Goal: Task Accomplishment & Management: Manage account settings

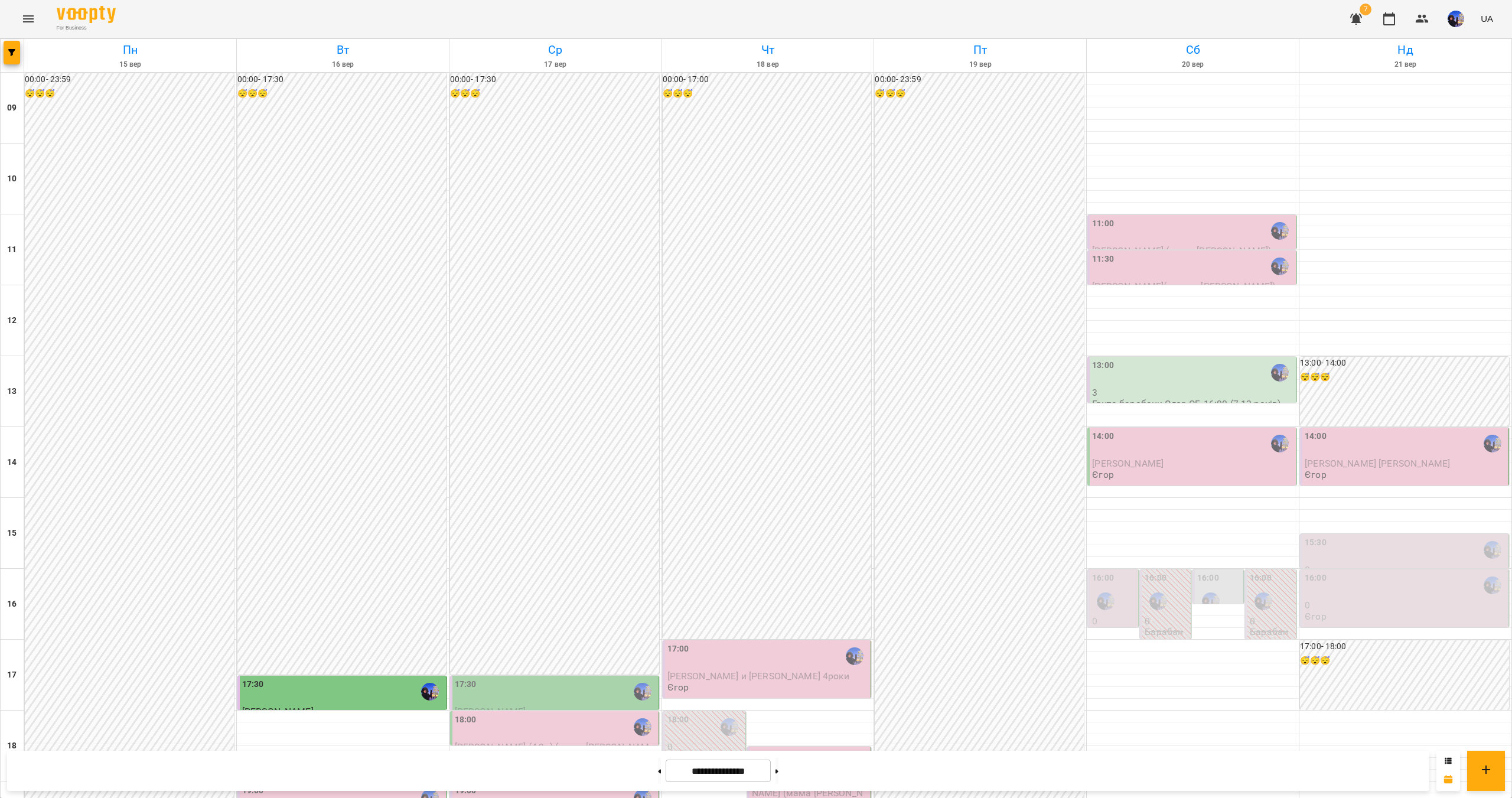
scroll to position [177, 0]
click at [563, 679] on div "17:30" at bounding box center [555, 692] width 202 height 27
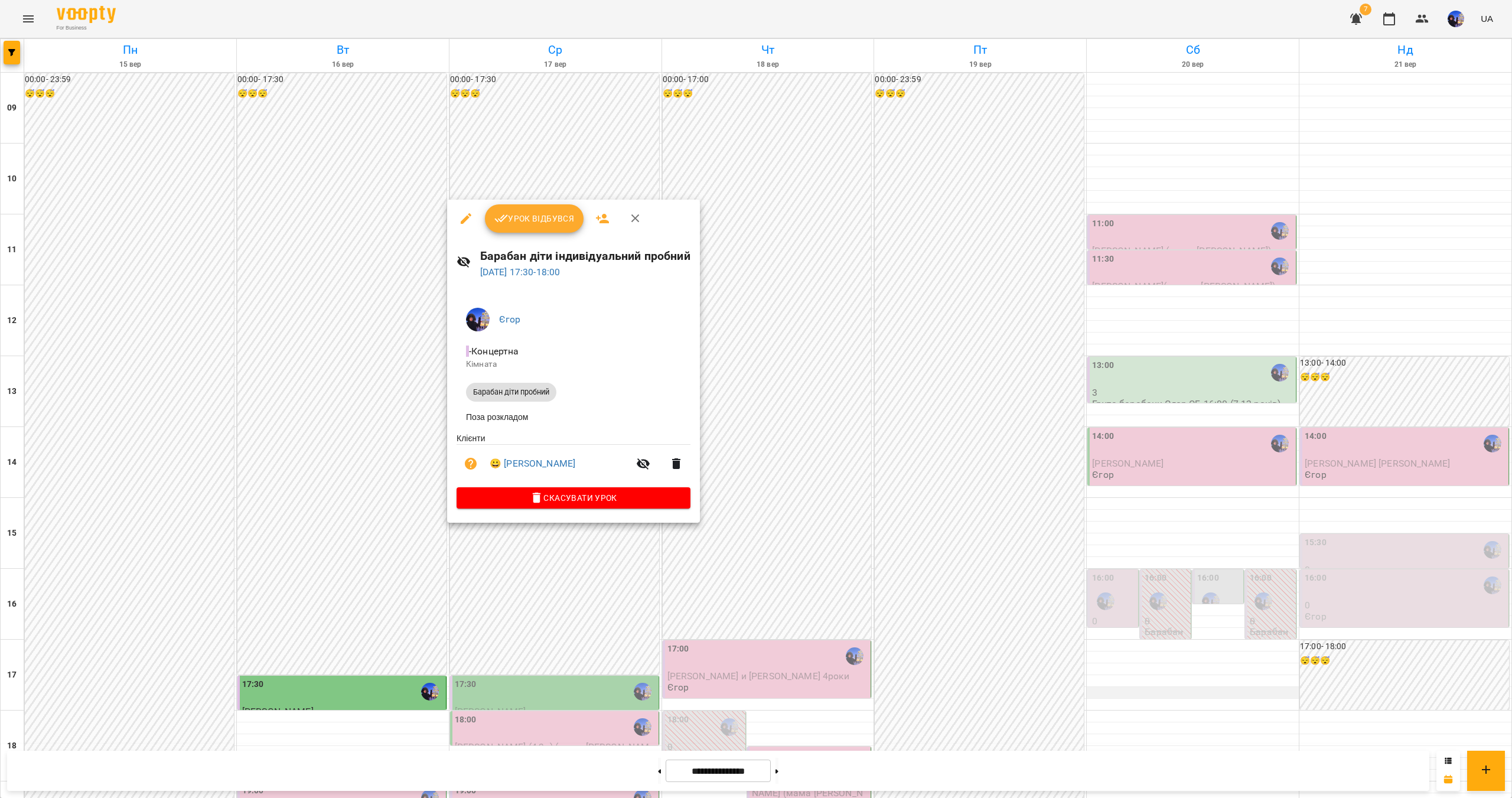
drag, startPoint x: 1129, startPoint y: 536, endPoint x: 1123, endPoint y: 515, distance: 21.8
click at [1129, 535] on div at bounding box center [756, 399] width 1512 height 798
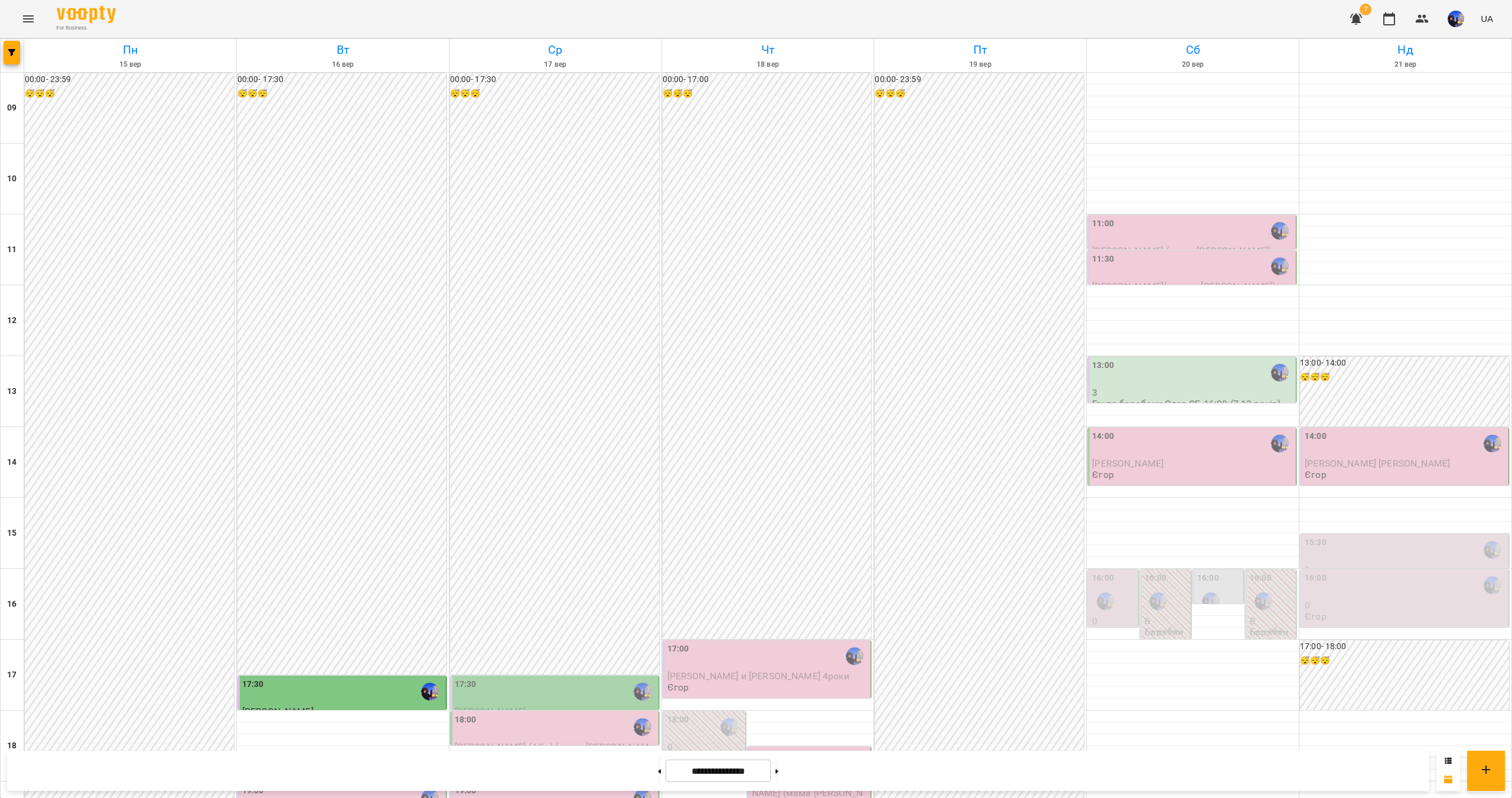
click at [1200, 572] on label "16:00" at bounding box center [1208, 578] width 22 height 13
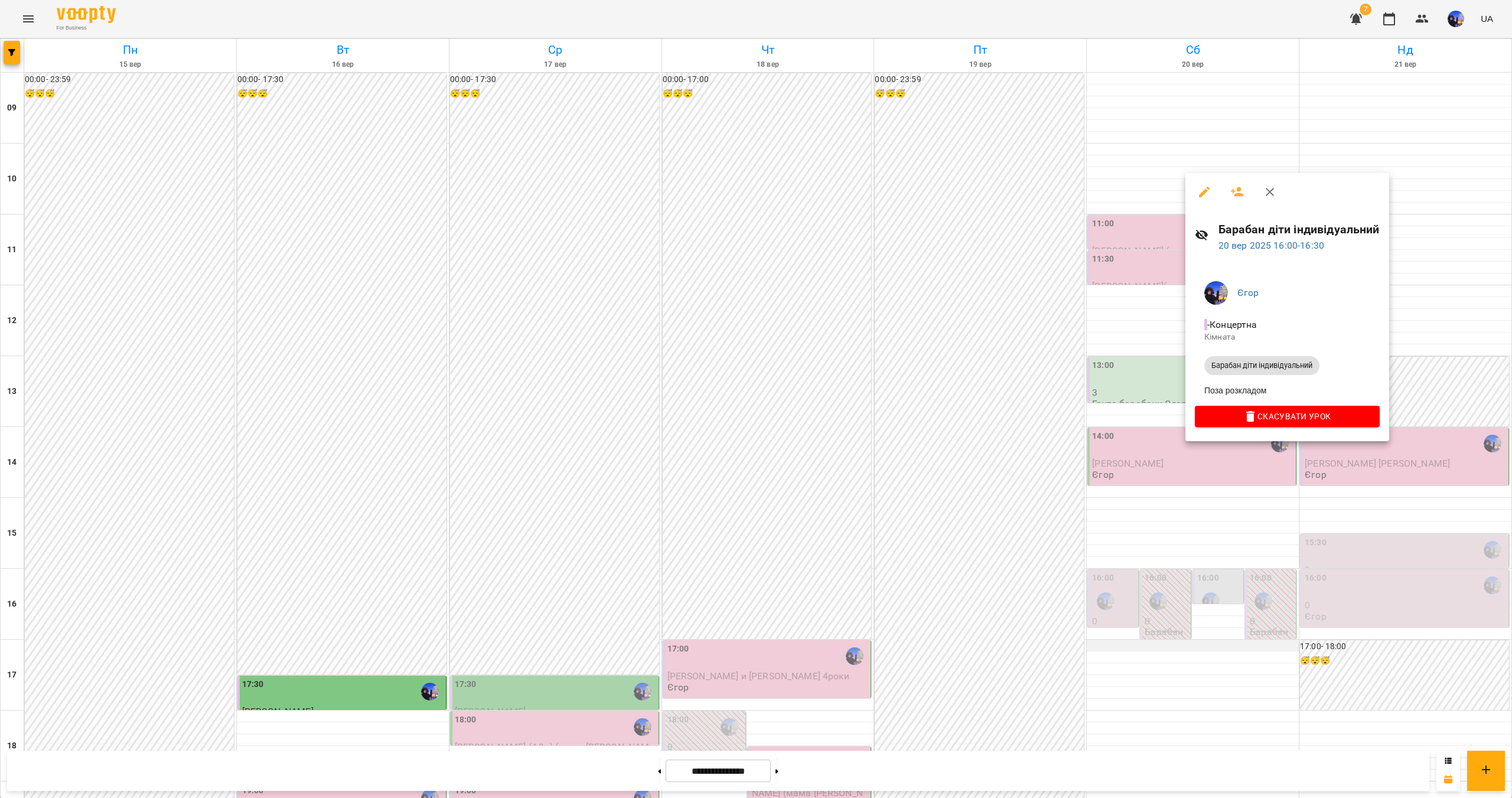
drag, startPoint x: 1208, startPoint y: 555, endPoint x: 1119, endPoint y: 467, distance: 125.2
click at [1205, 553] on div at bounding box center [756, 399] width 1512 height 798
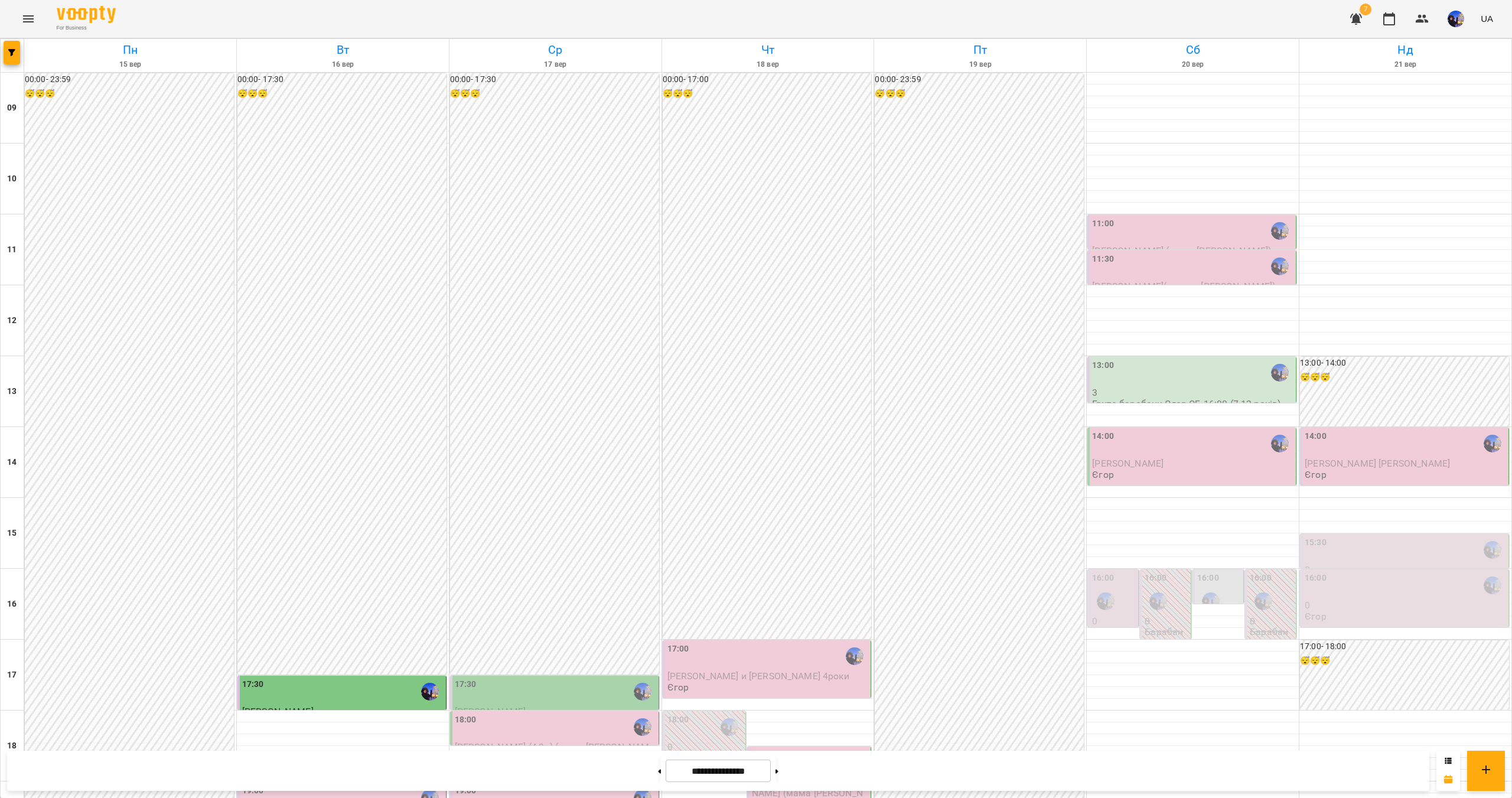
click at [1113, 572] on div "16:00" at bounding box center [1114, 593] width 44 height 43
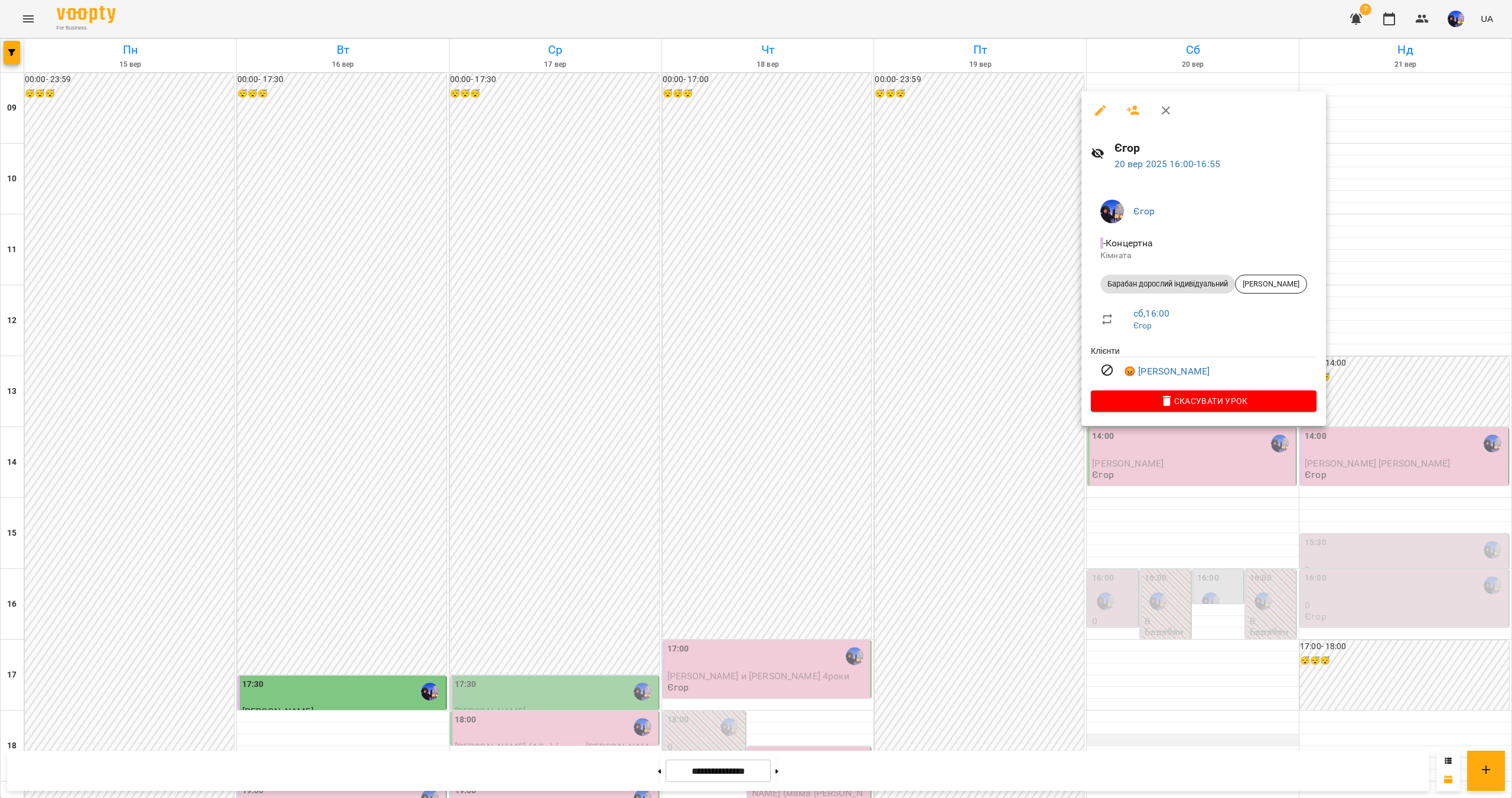
drag, startPoint x: 1159, startPoint y: 573, endPoint x: 1158, endPoint y: 565, distance: 8.1
click at [1159, 571] on div at bounding box center [756, 399] width 1512 height 798
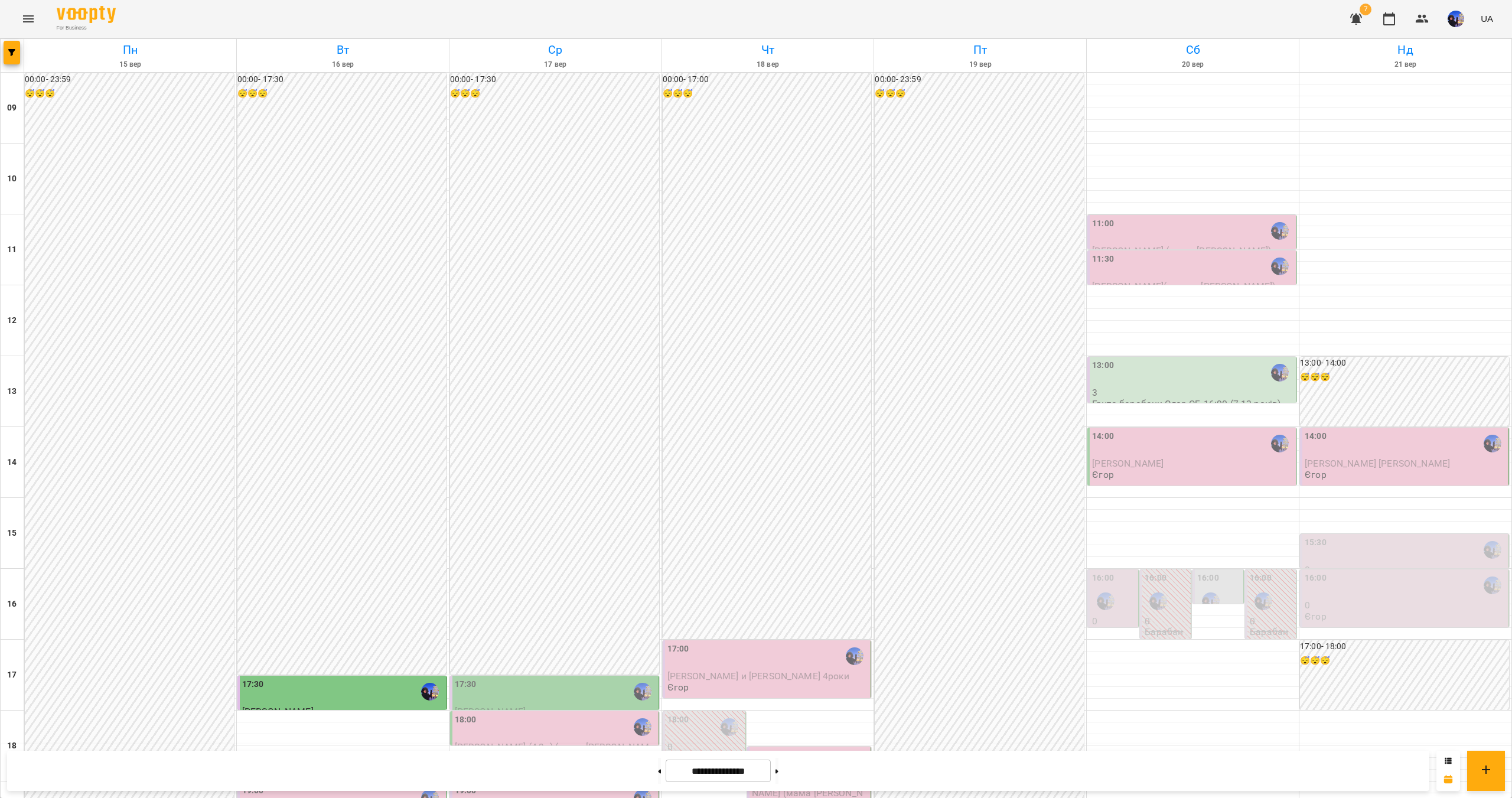
click at [1367, 21] on button "button" at bounding box center [1356, 19] width 28 height 28
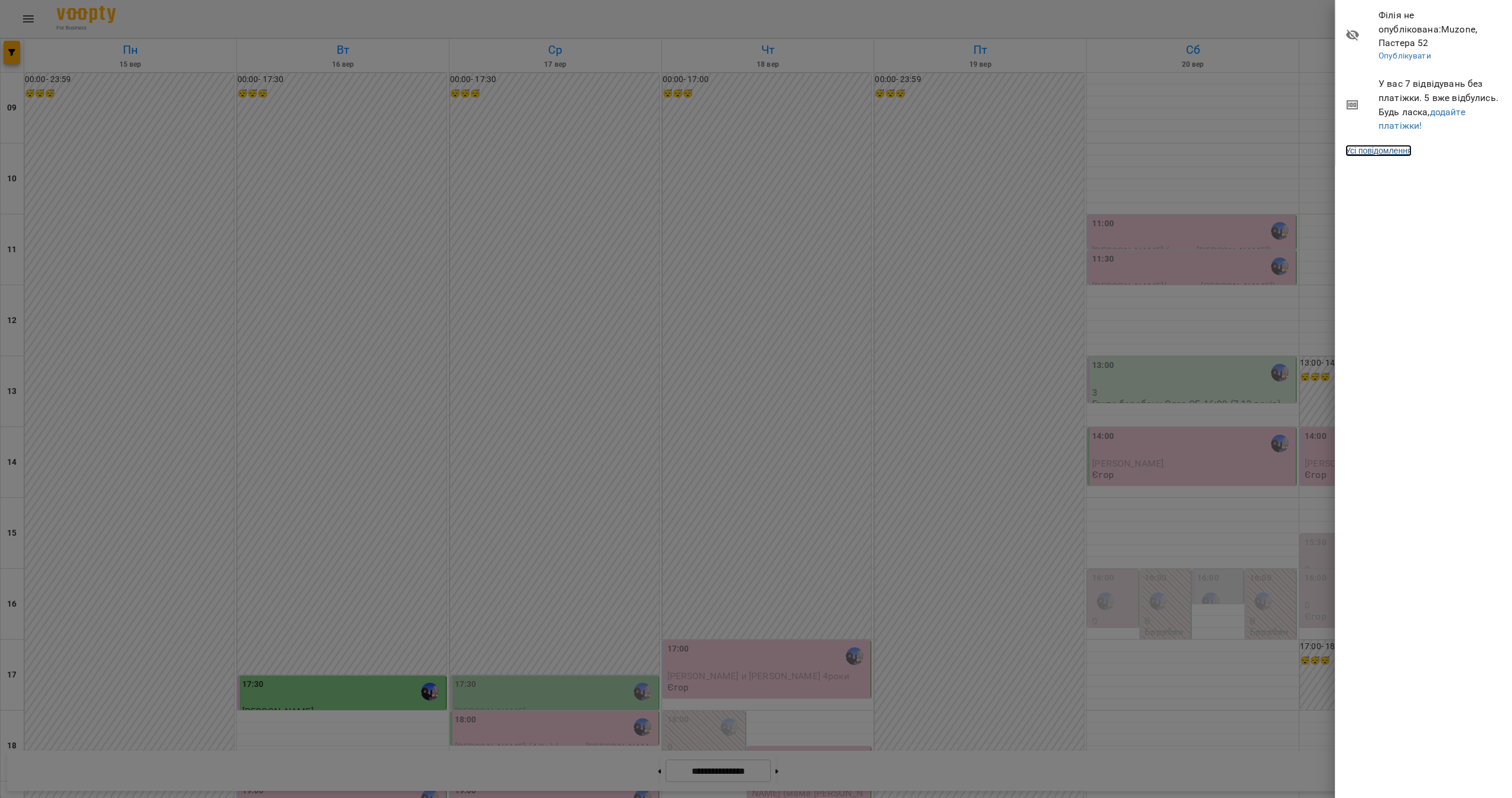
click at [1399, 145] on link "Усі повідомлення" at bounding box center [1378, 151] width 66 height 12
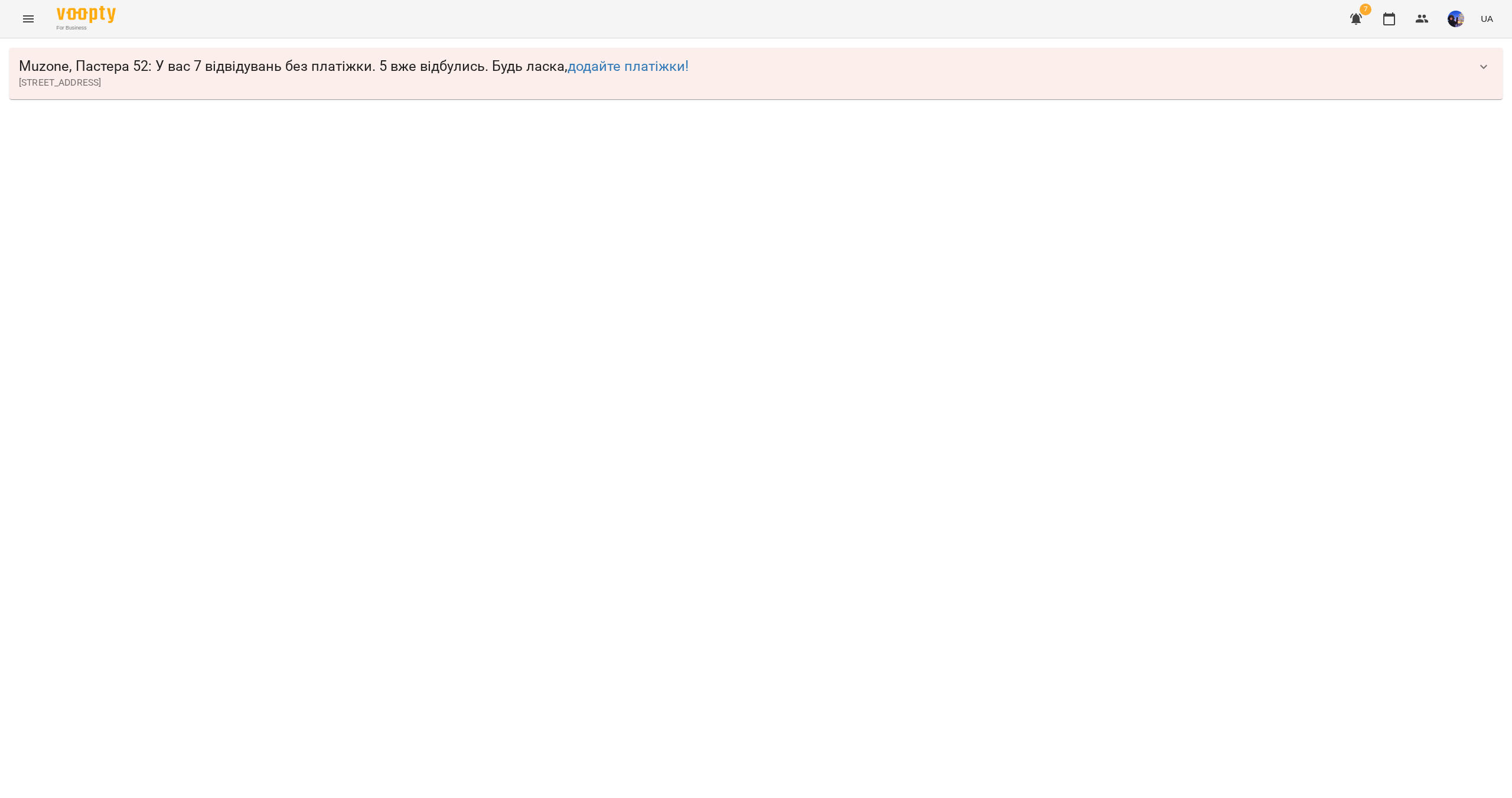
click at [1478, 71] on icon "button" at bounding box center [1484, 66] width 14 height 14
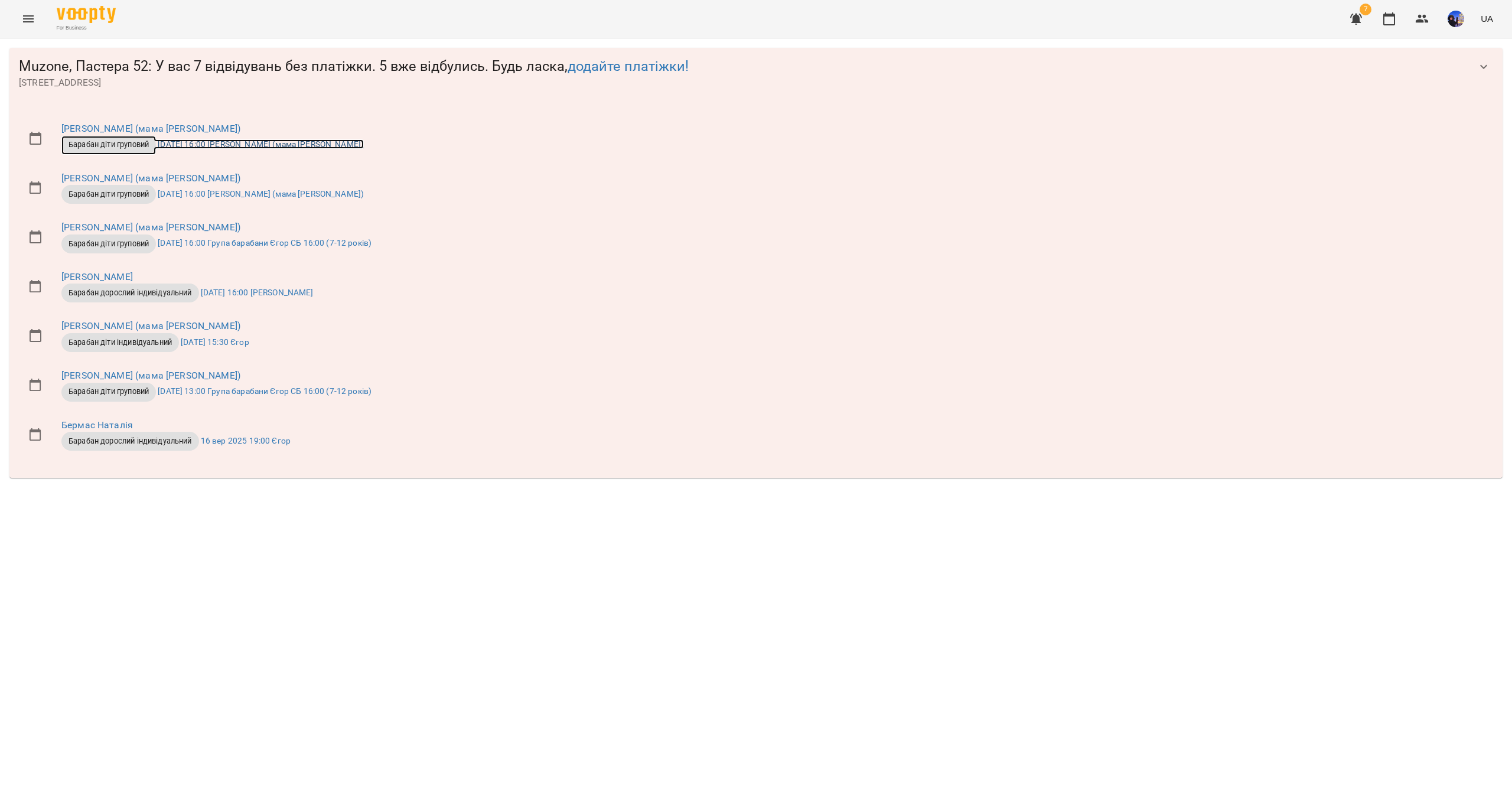
click at [116, 142] on span "Барабан діти груповий" at bounding box center [108, 145] width 95 height 10
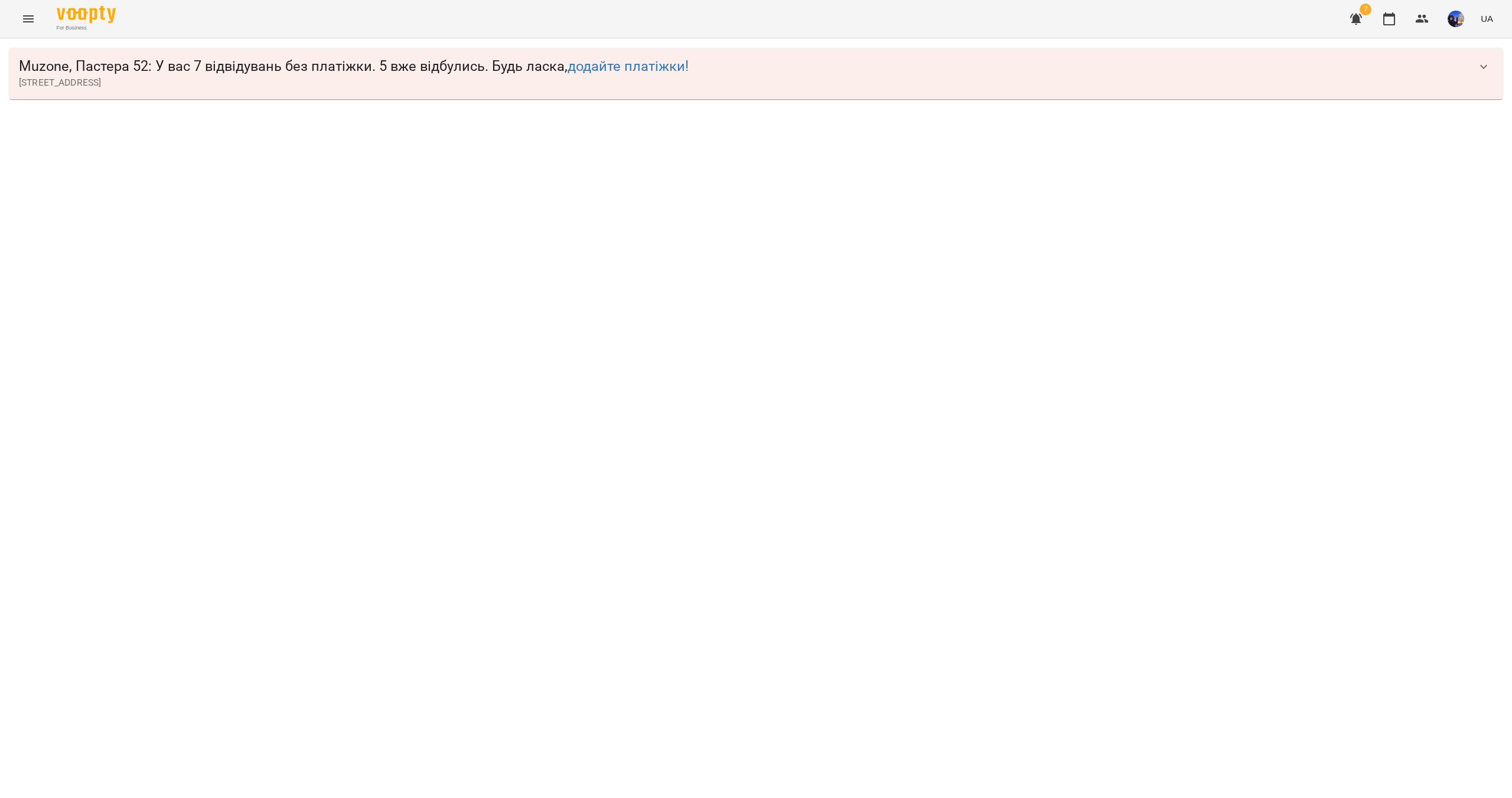
click at [1478, 68] on icon "button" at bounding box center [1484, 66] width 14 height 14
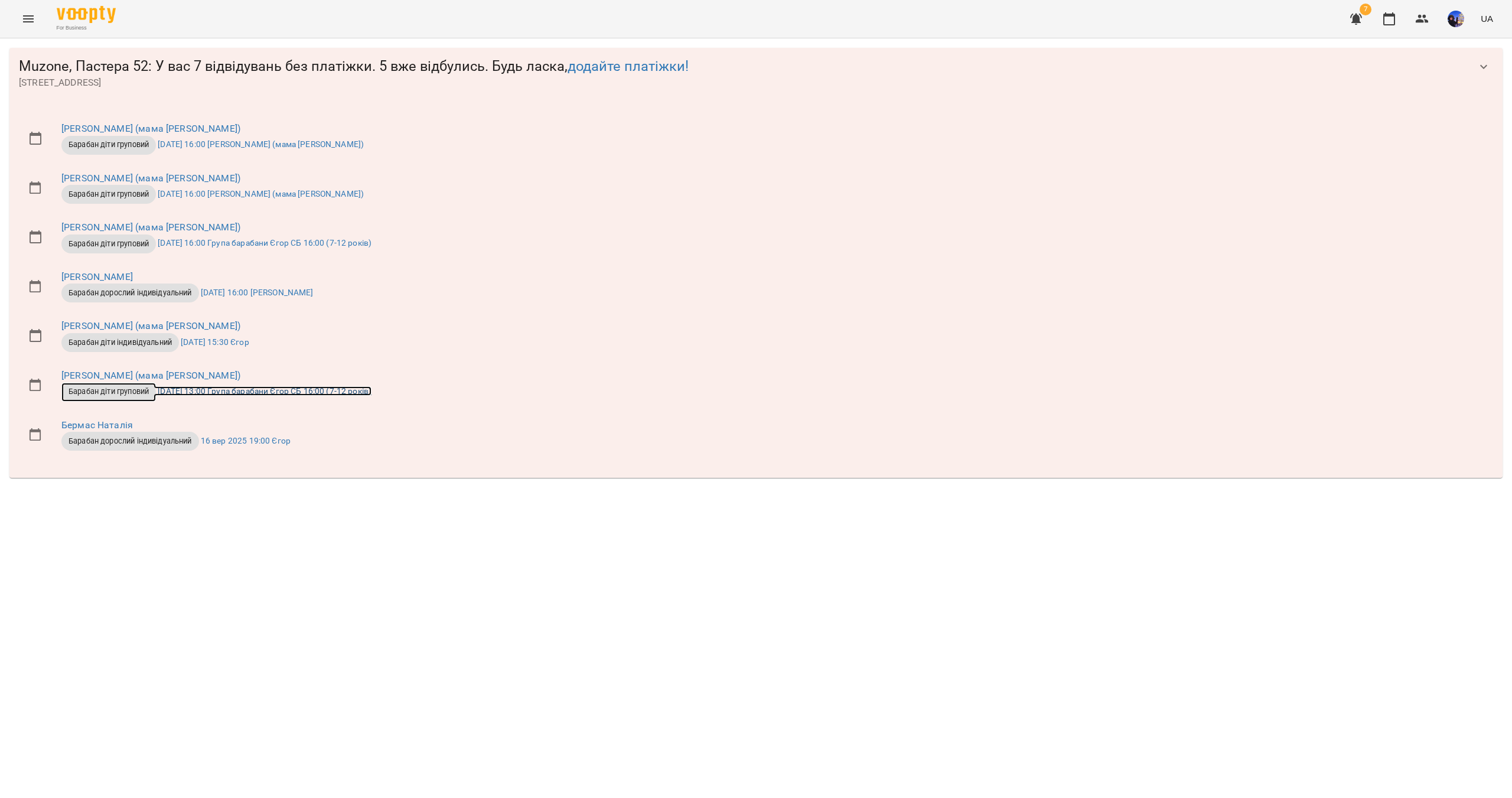
click at [117, 393] on span "Барабан діти груповий" at bounding box center [108, 392] width 95 height 10
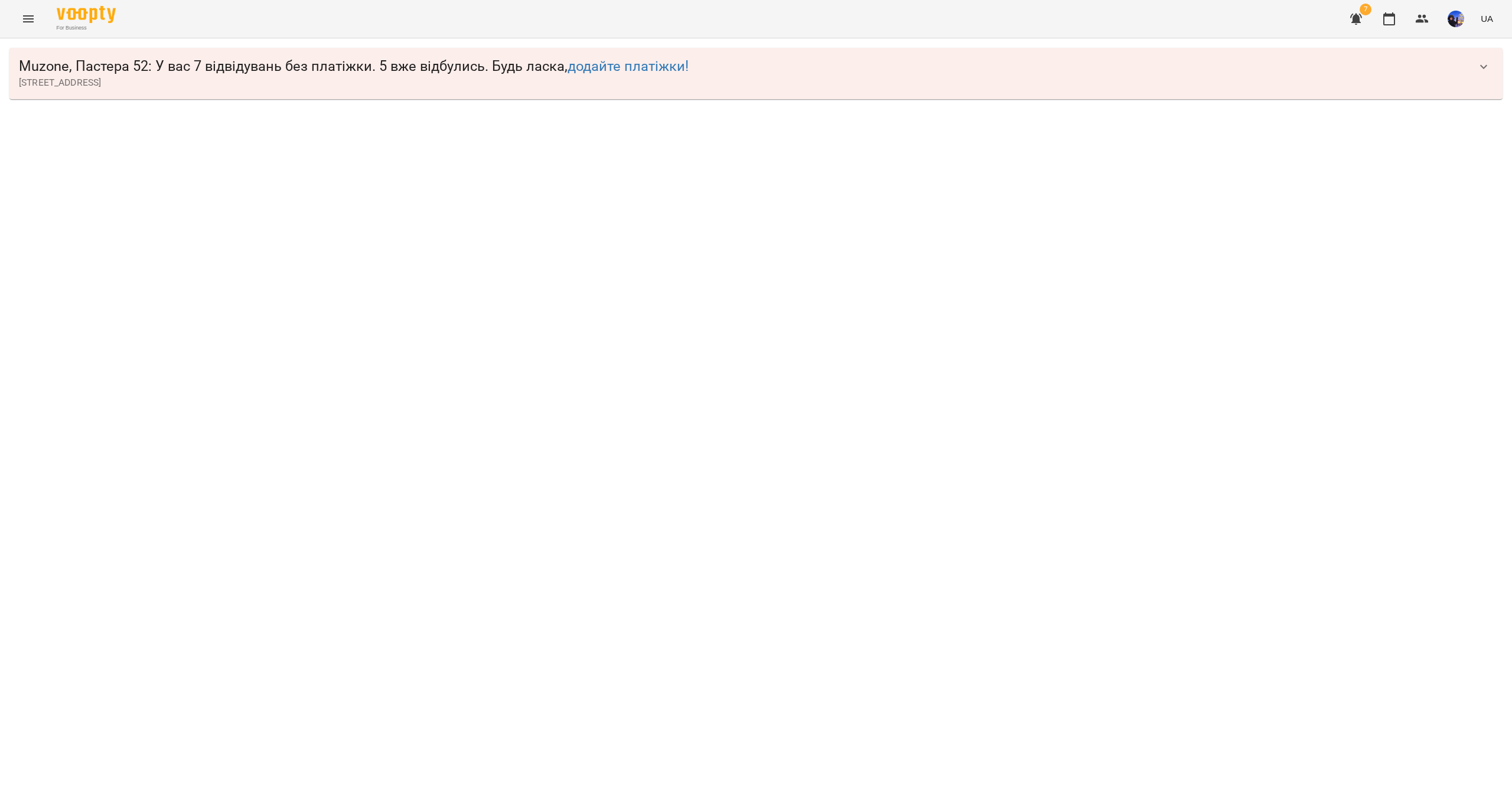
click at [1481, 67] on icon "button" at bounding box center [1484, 66] width 14 height 14
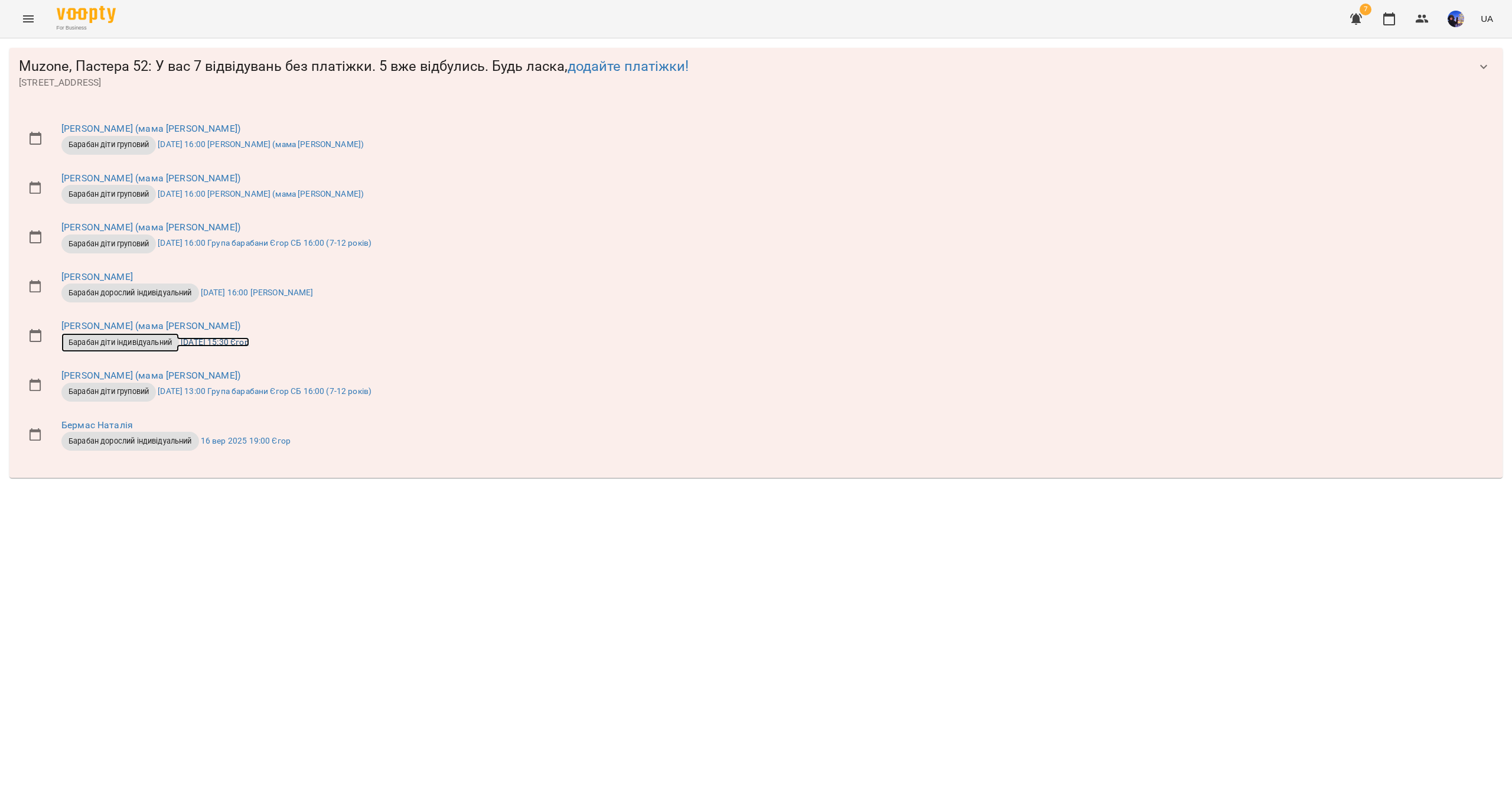
click at [125, 339] on span "Барабан діти індивідуальний" at bounding box center [120, 343] width 118 height 10
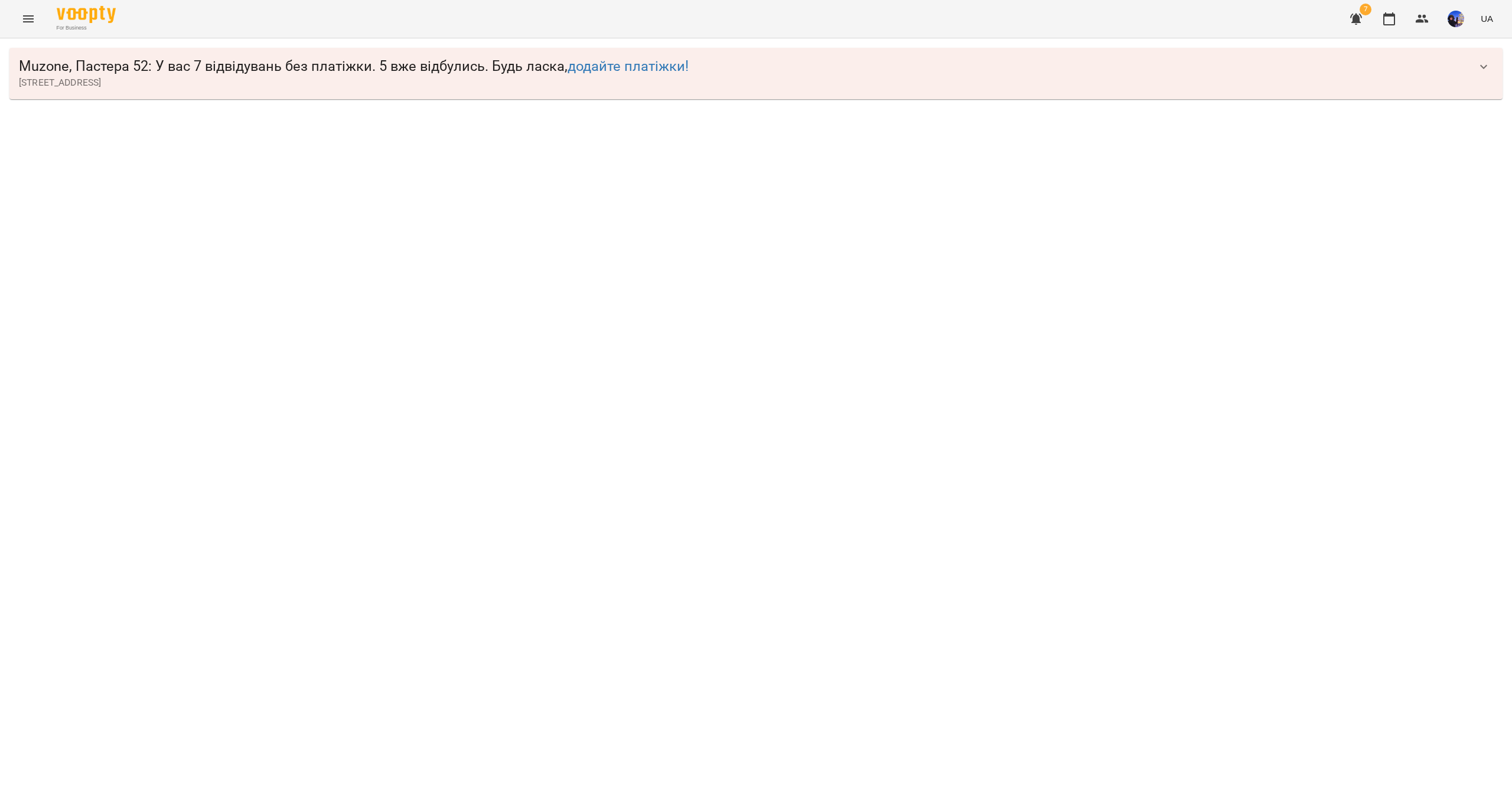
click at [490, 87] on span "[STREET_ADDRESS]" at bounding box center [744, 82] width 1451 height 14
click at [1489, 65] on icon "button" at bounding box center [1484, 66] width 14 height 14
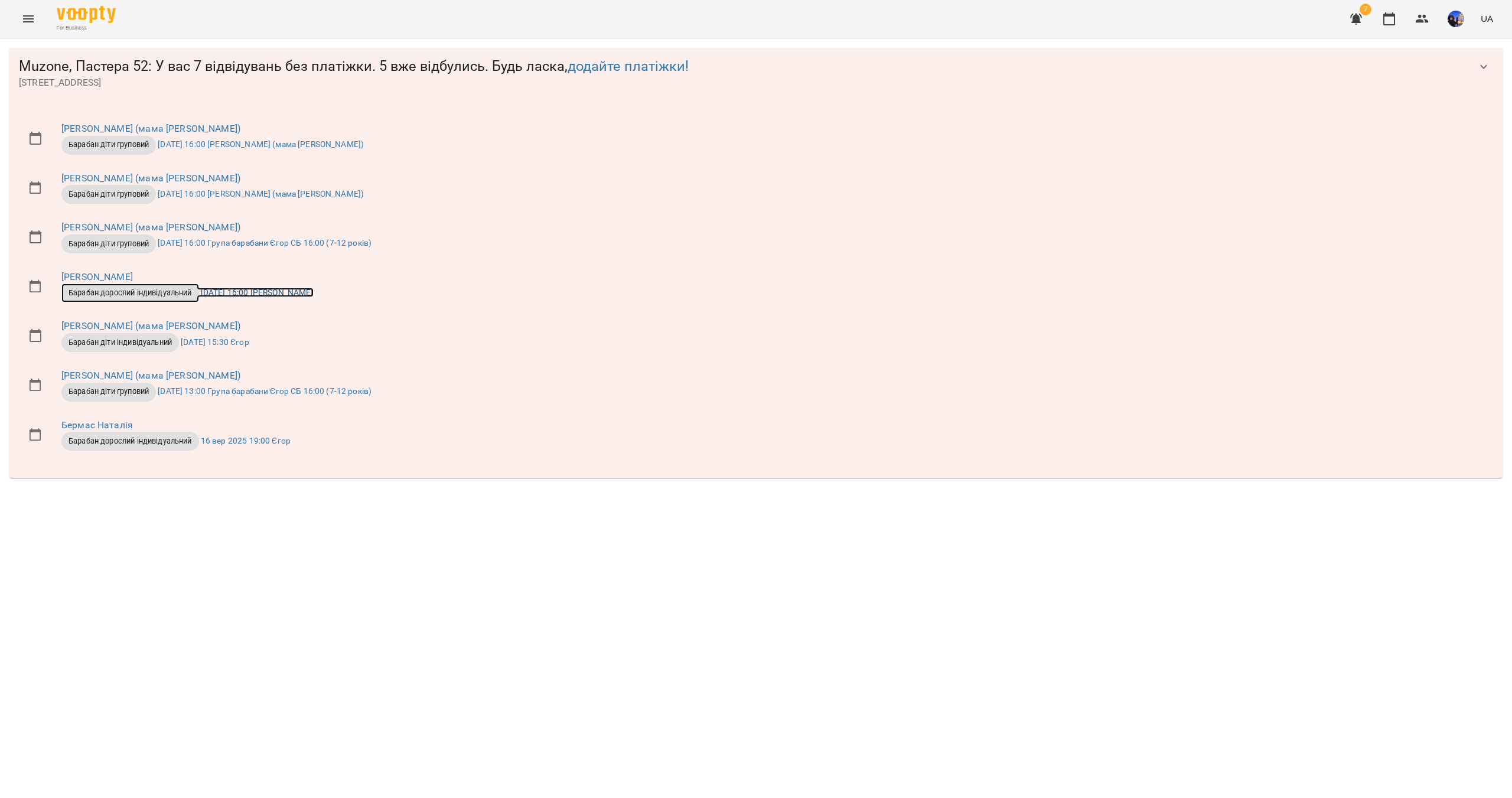
click at [177, 290] on span "Барабан дорослий індивідуальний" at bounding box center [130, 293] width 137 height 10
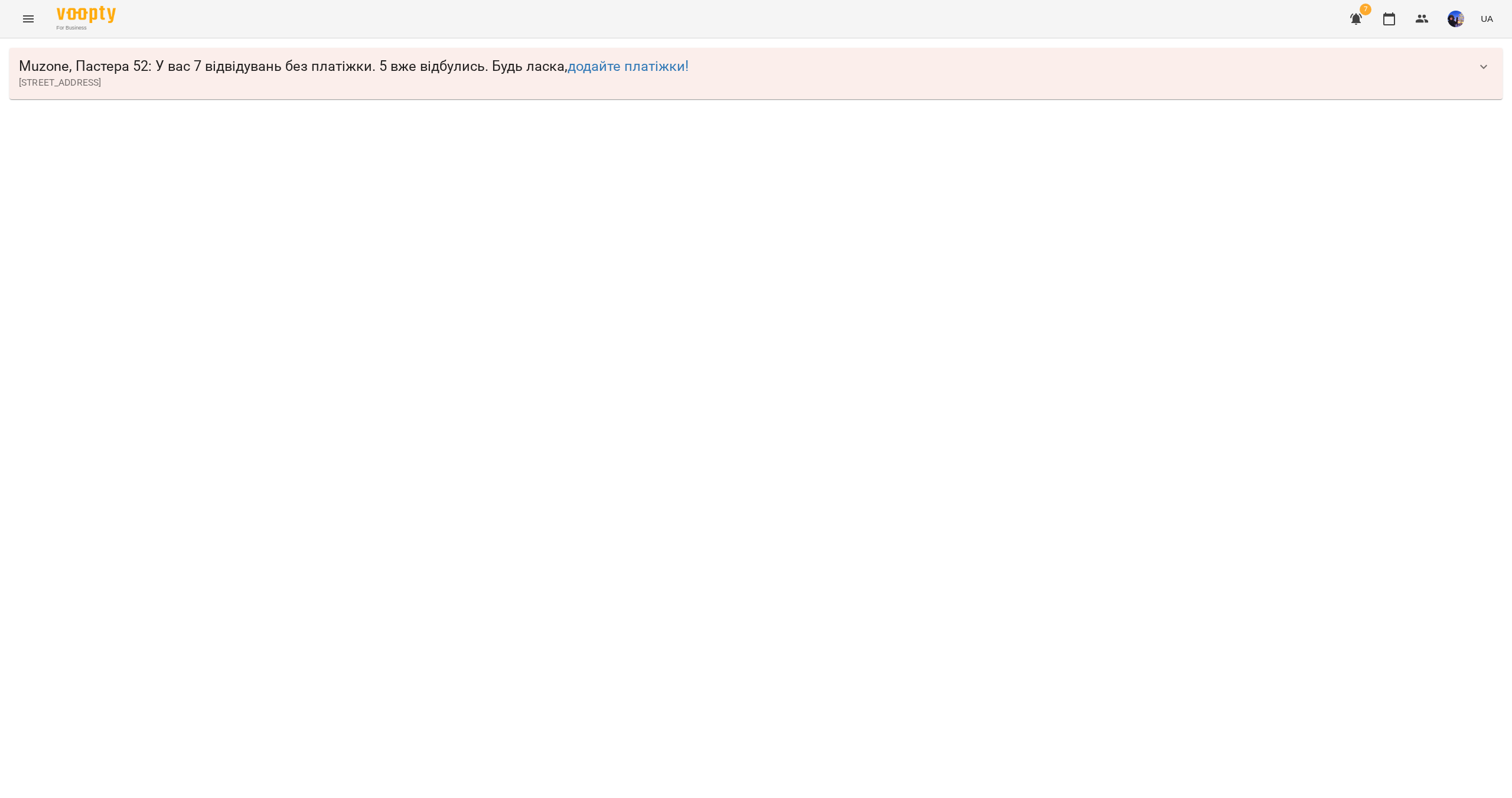
click at [1490, 69] on icon "button" at bounding box center [1484, 66] width 14 height 14
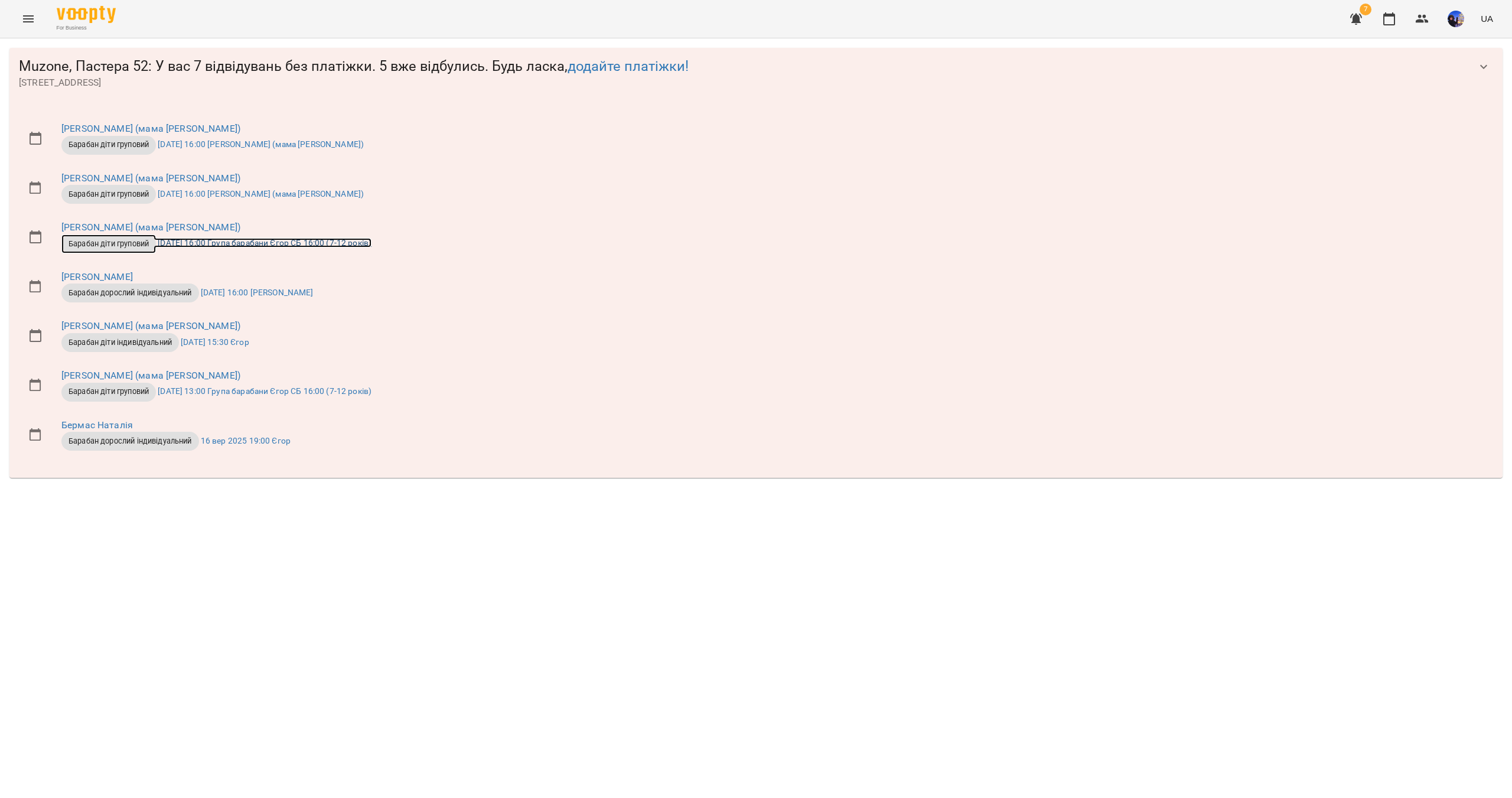
click at [101, 248] on span "Барабан діти груповий" at bounding box center [108, 244] width 95 height 10
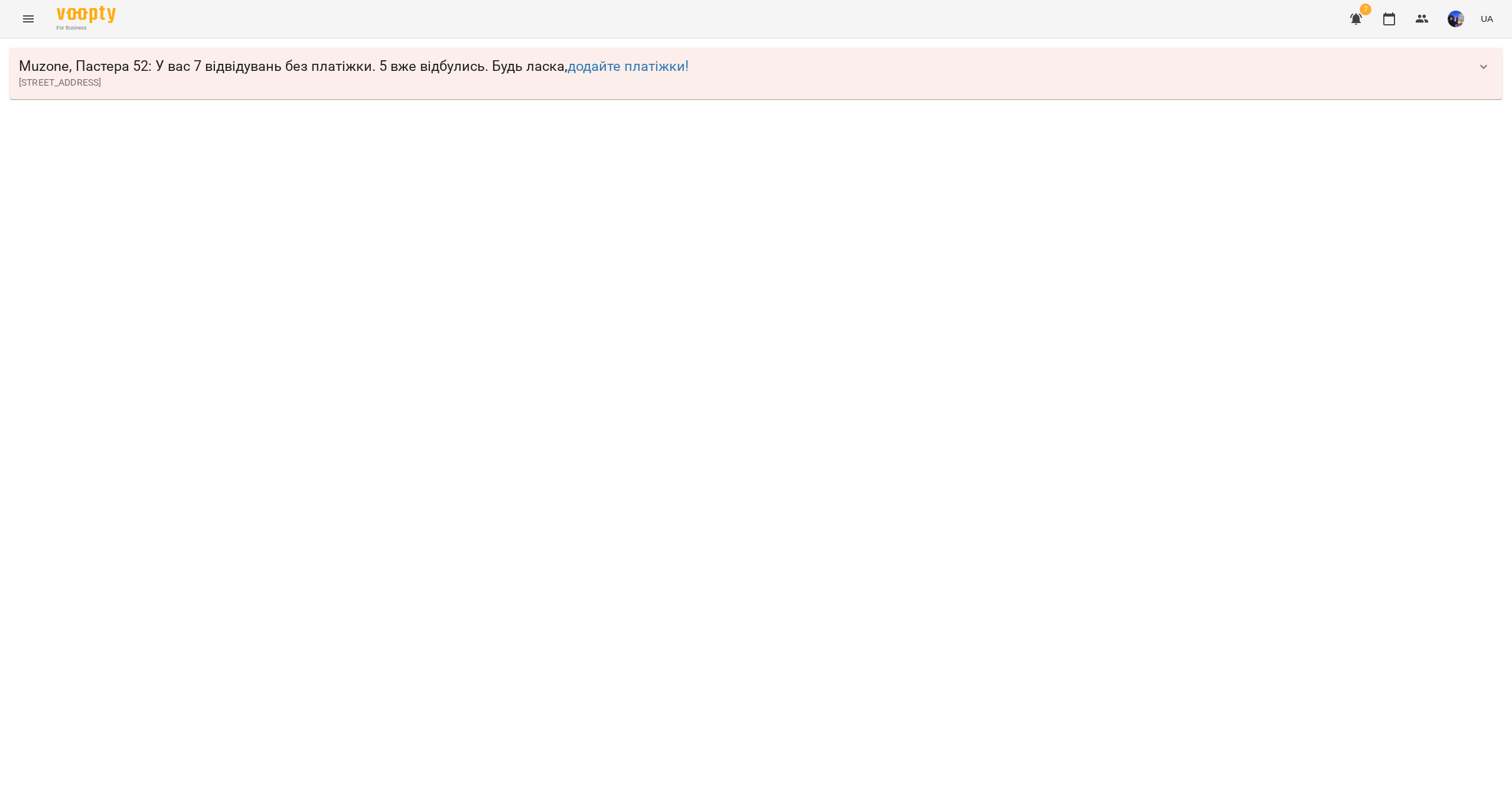
click at [166, 87] on span "[STREET_ADDRESS]" at bounding box center [744, 82] width 1451 height 14
click at [186, 66] on span "Muzone, Пастера 52 : У вас 7 відвідувань без платіжки. 5 вже відбулись. Будь ла…" at bounding box center [744, 66] width 1451 height 19
click at [1059, 87] on span "[STREET_ADDRESS]" at bounding box center [744, 82] width 1451 height 14
click at [1481, 69] on icon "button" at bounding box center [1484, 66] width 14 height 14
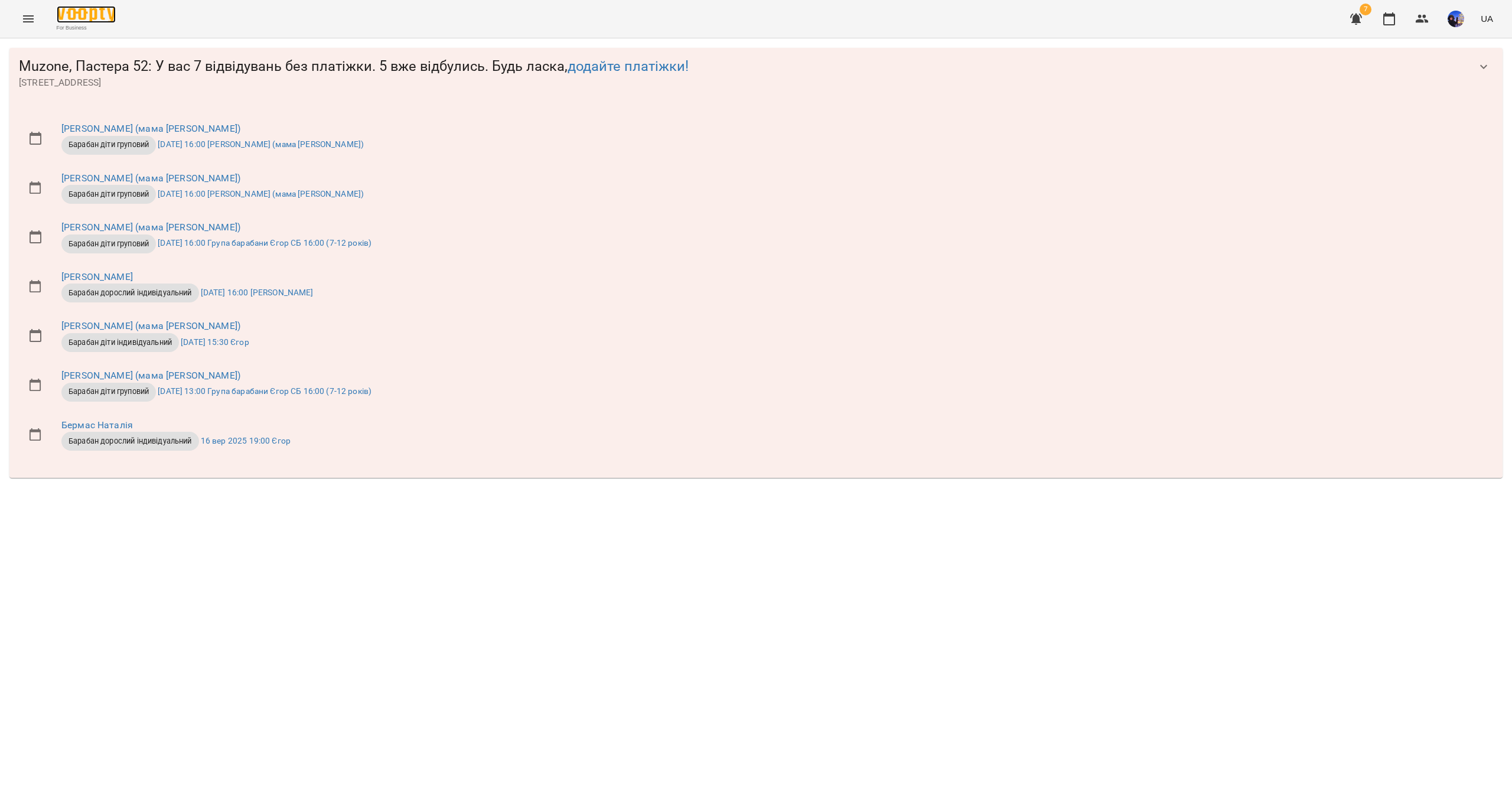
click at [85, 14] on img at bounding box center [86, 14] width 59 height 17
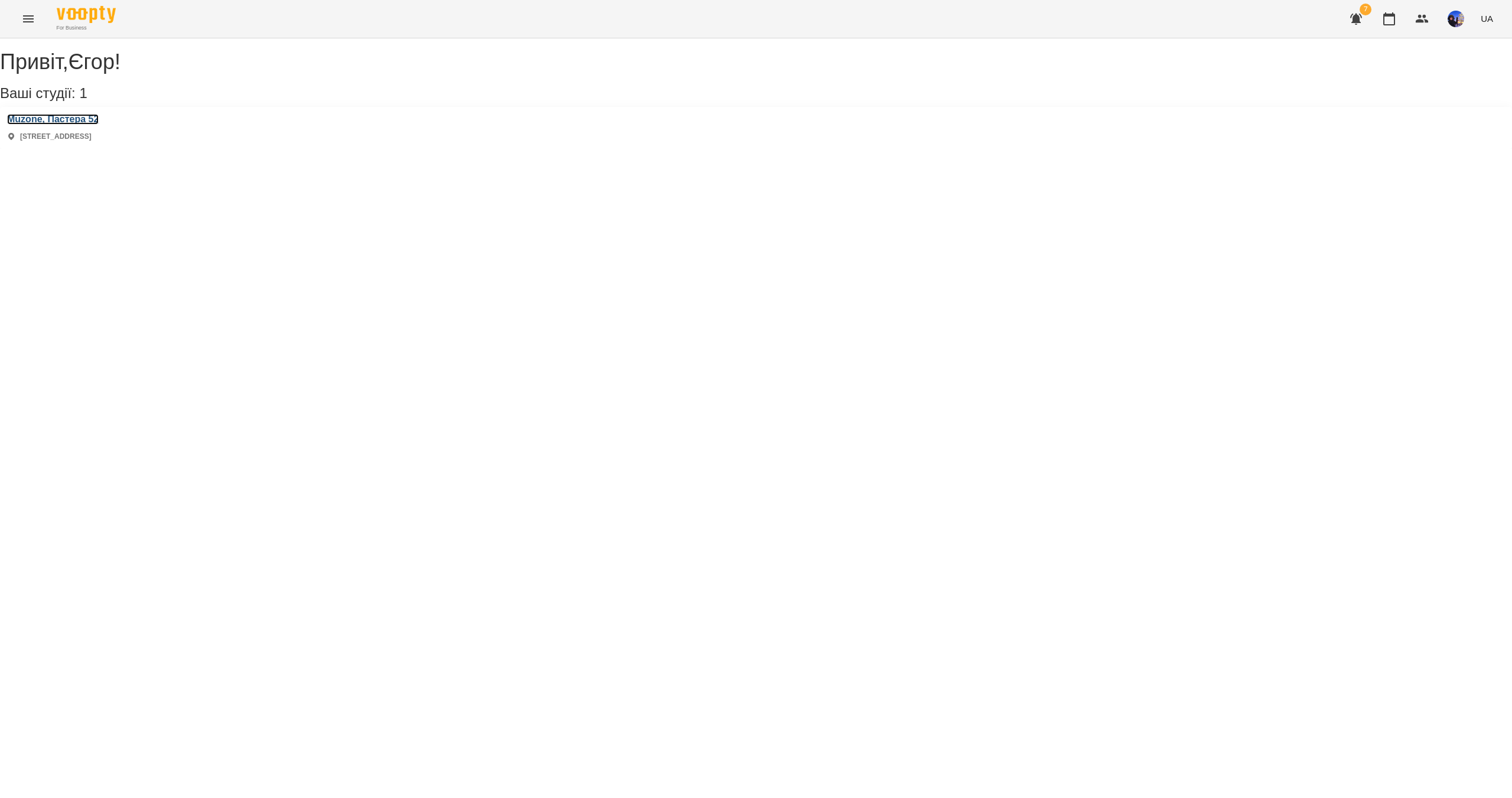
click at [91, 125] on h3 "Muzone, Пастера 52" at bounding box center [52, 119] width 92 height 10
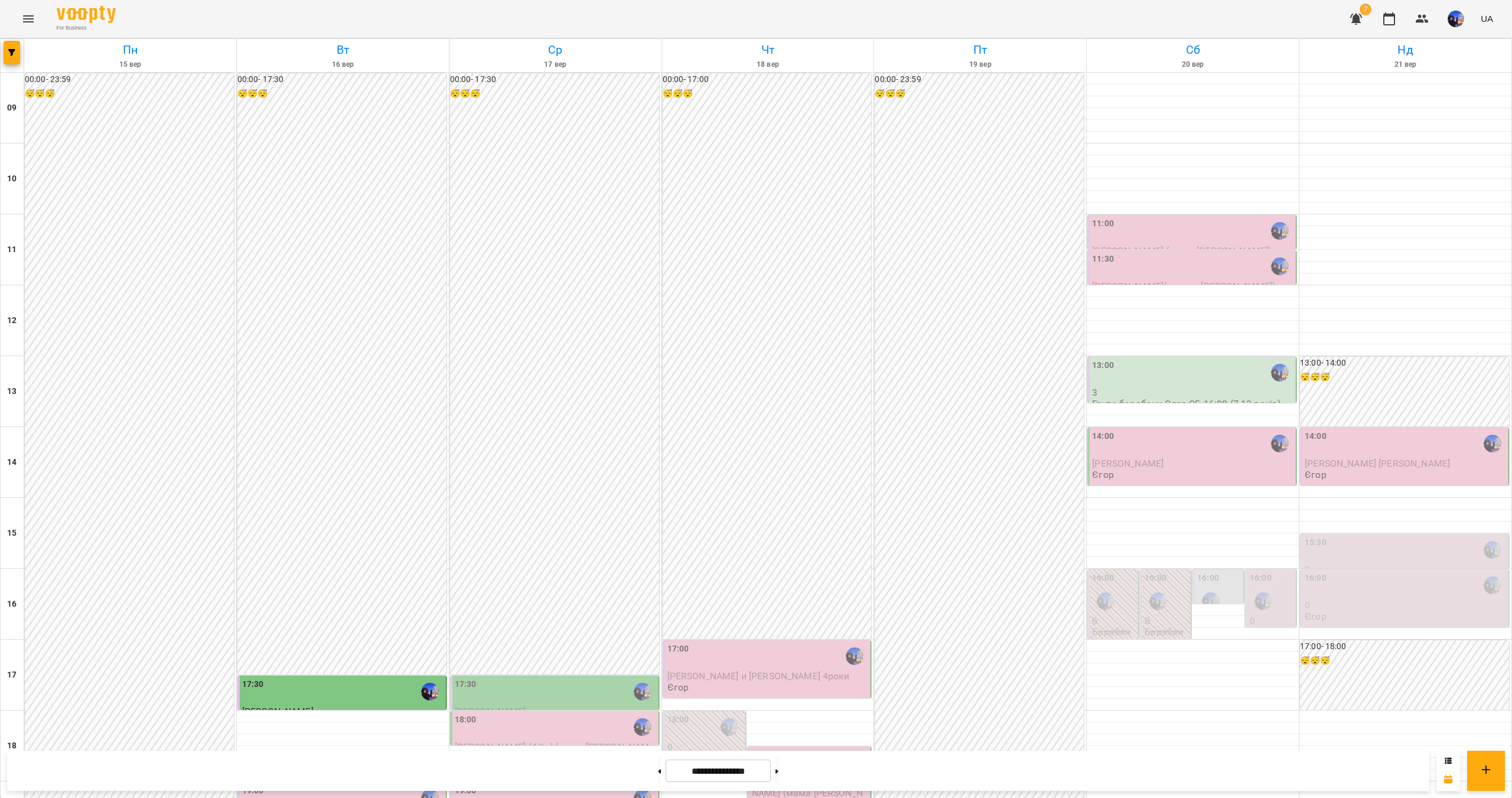
scroll to position [249, 0]
